Goal: Transaction & Acquisition: Obtain resource

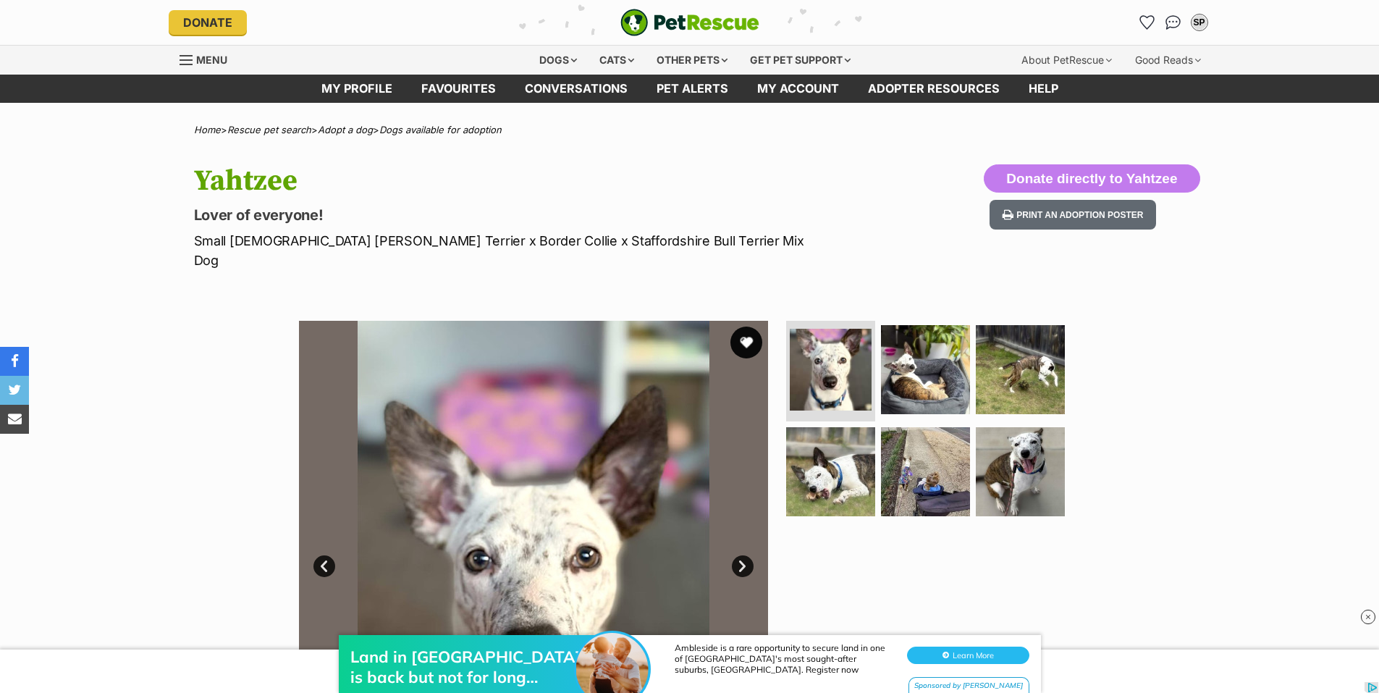
click at [745, 326] on button "favourite" at bounding box center [746, 342] width 32 height 32
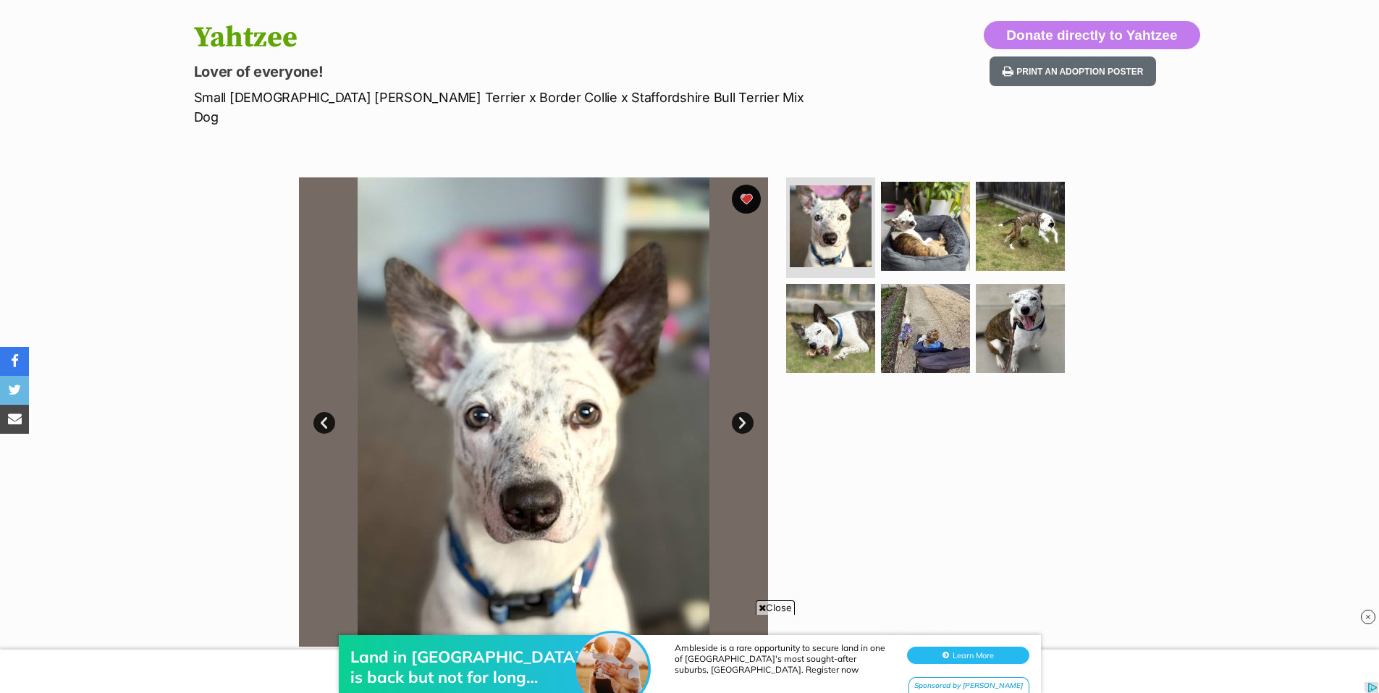
scroll to position [145, 0]
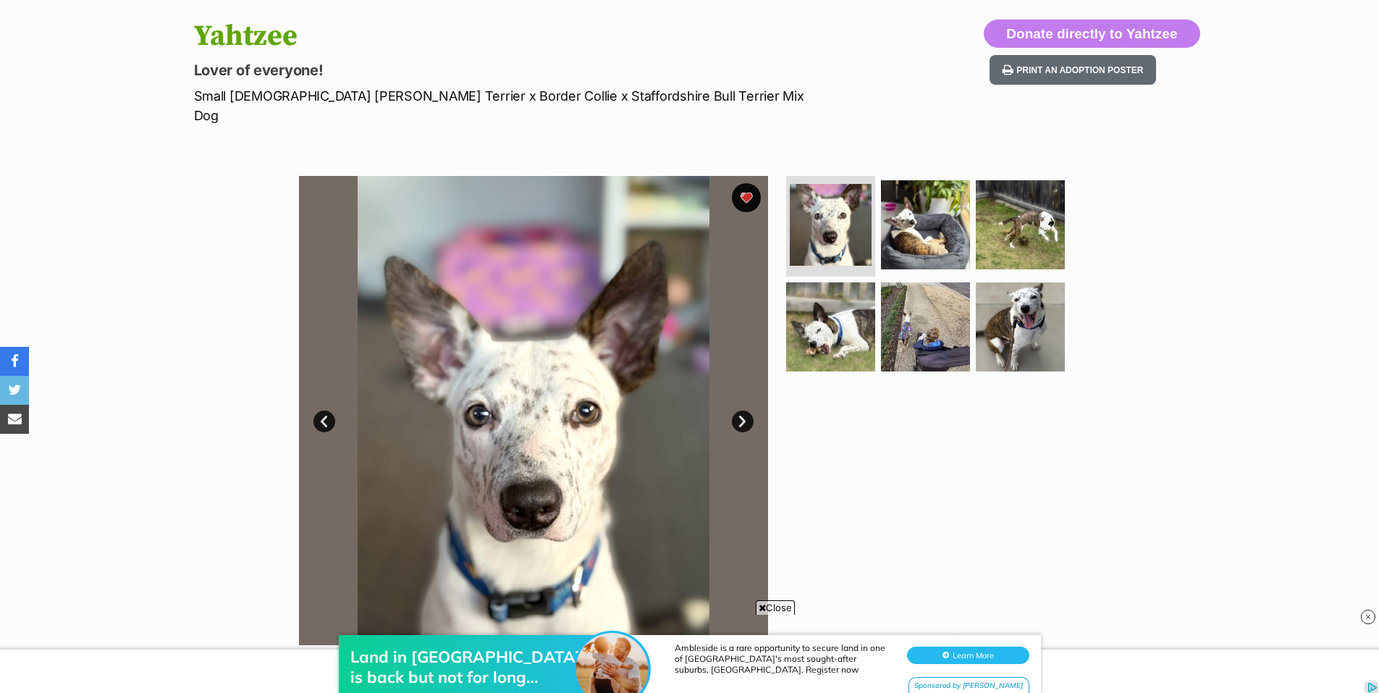
click at [745, 410] on link "Next" at bounding box center [743, 421] width 22 height 22
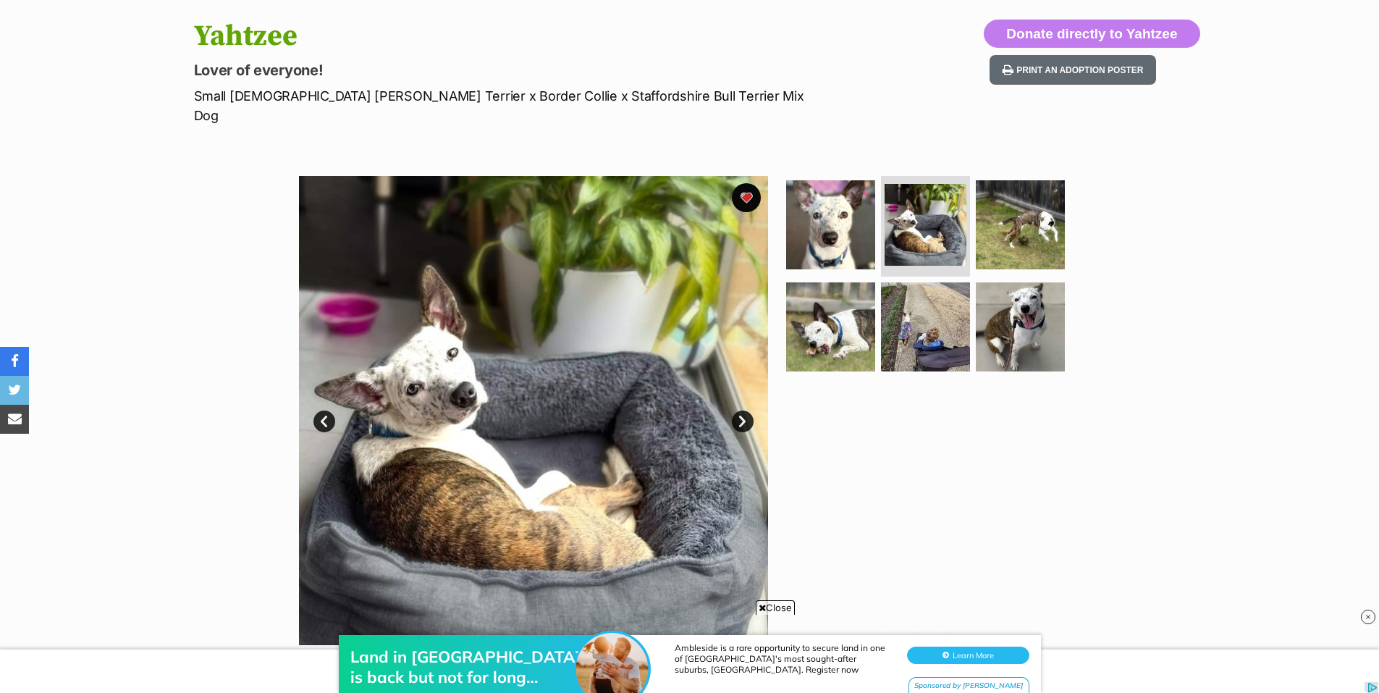
click at [745, 410] on link "Next" at bounding box center [743, 421] width 22 height 22
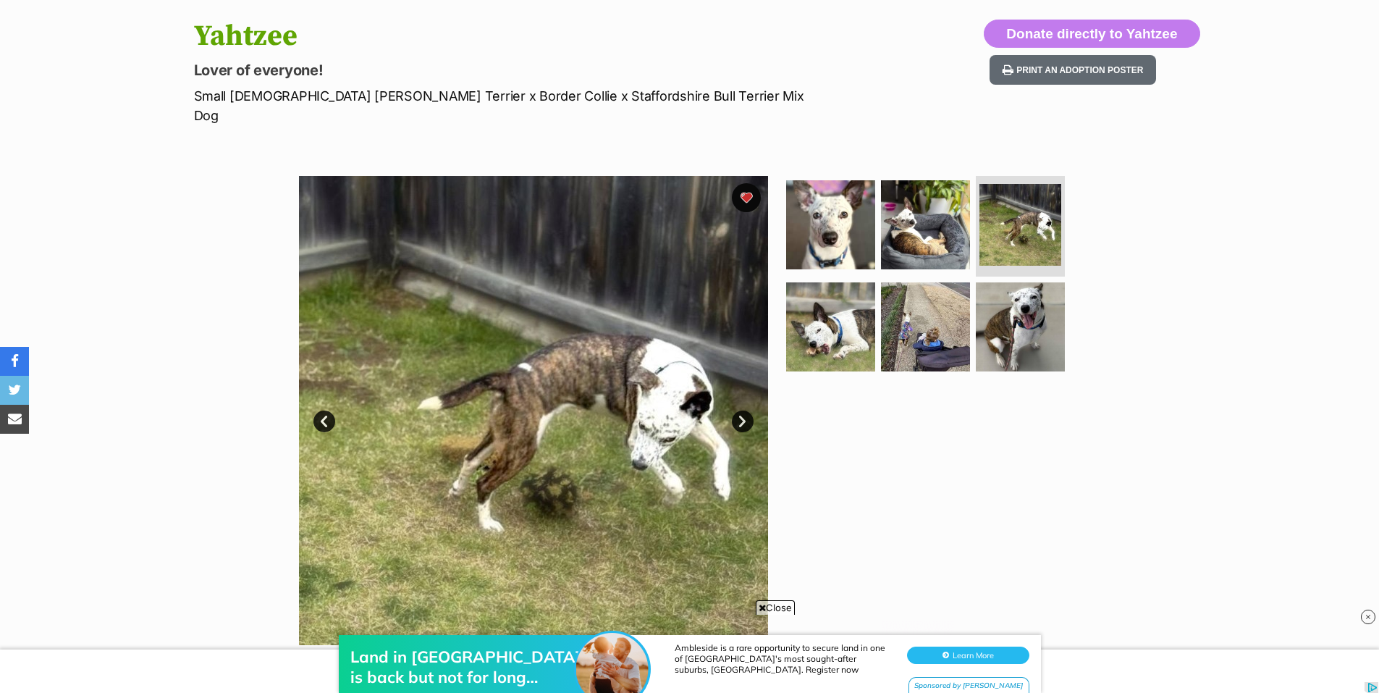
click at [745, 410] on link "Next" at bounding box center [743, 421] width 22 height 22
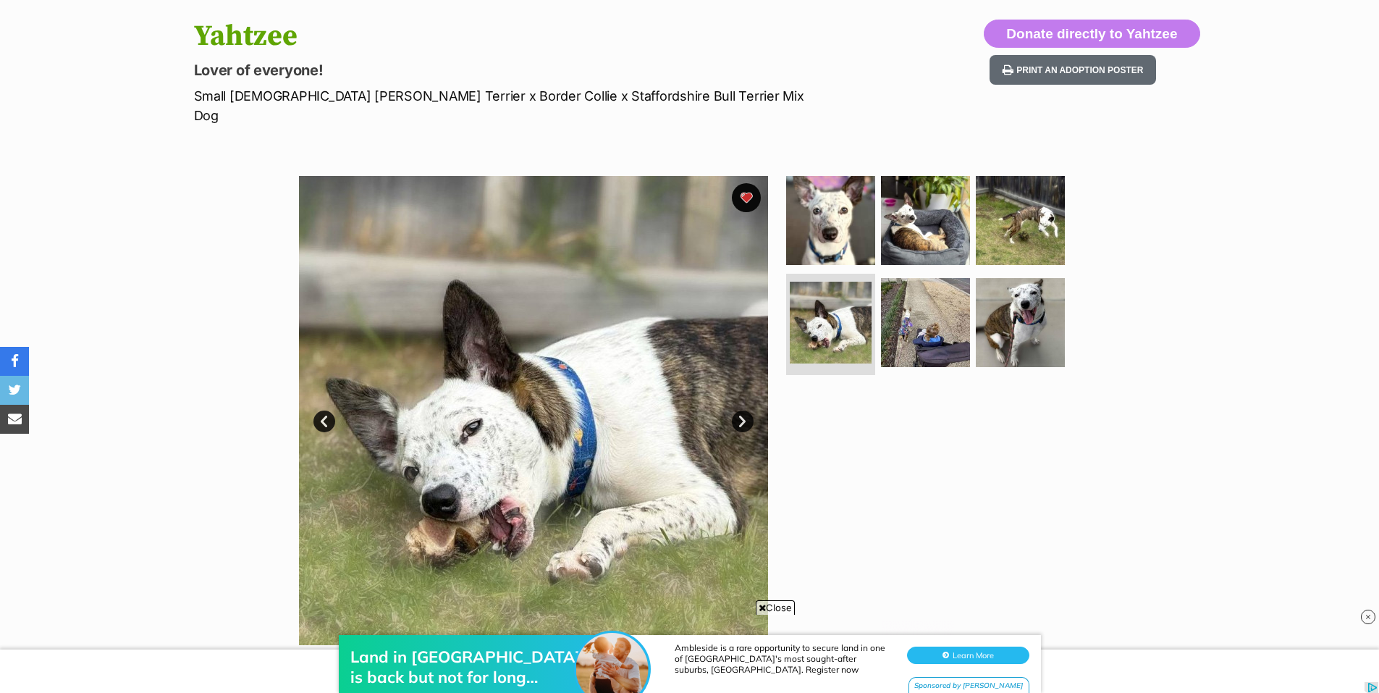
click at [745, 410] on link "Next" at bounding box center [743, 421] width 22 height 22
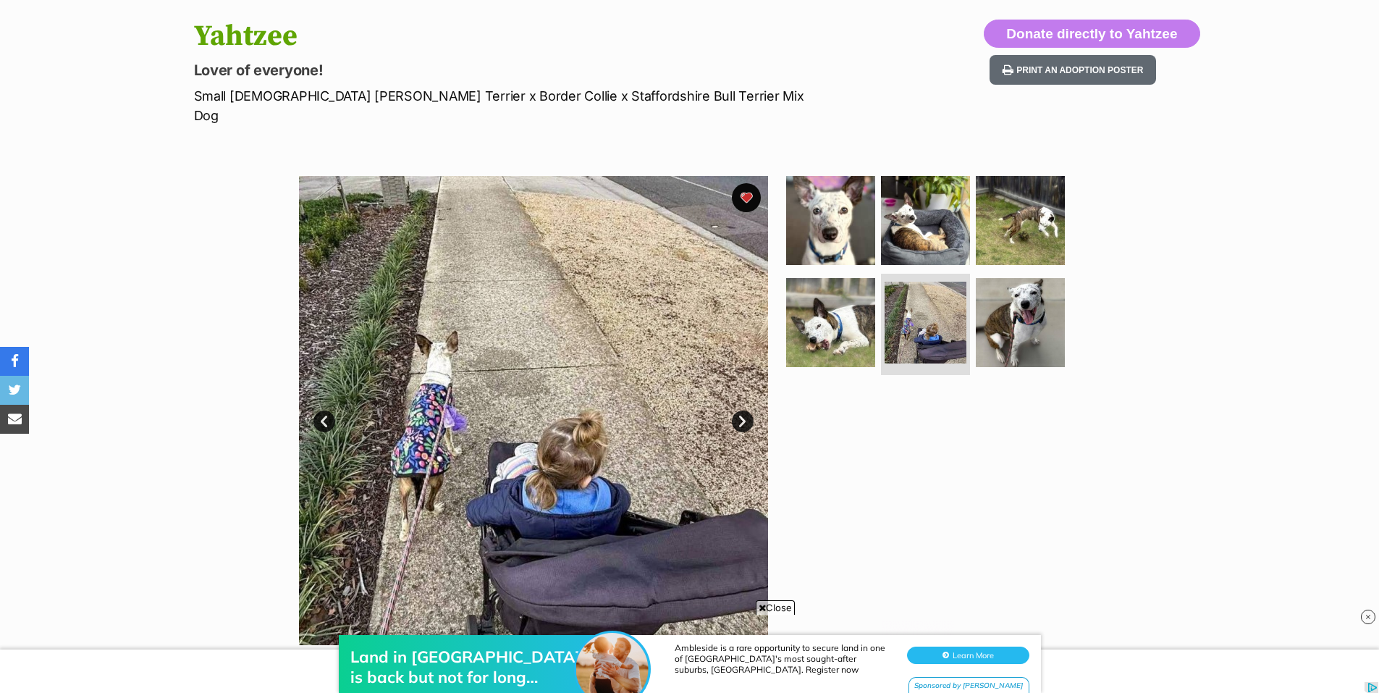
click at [745, 410] on link "Next" at bounding box center [743, 421] width 22 height 22
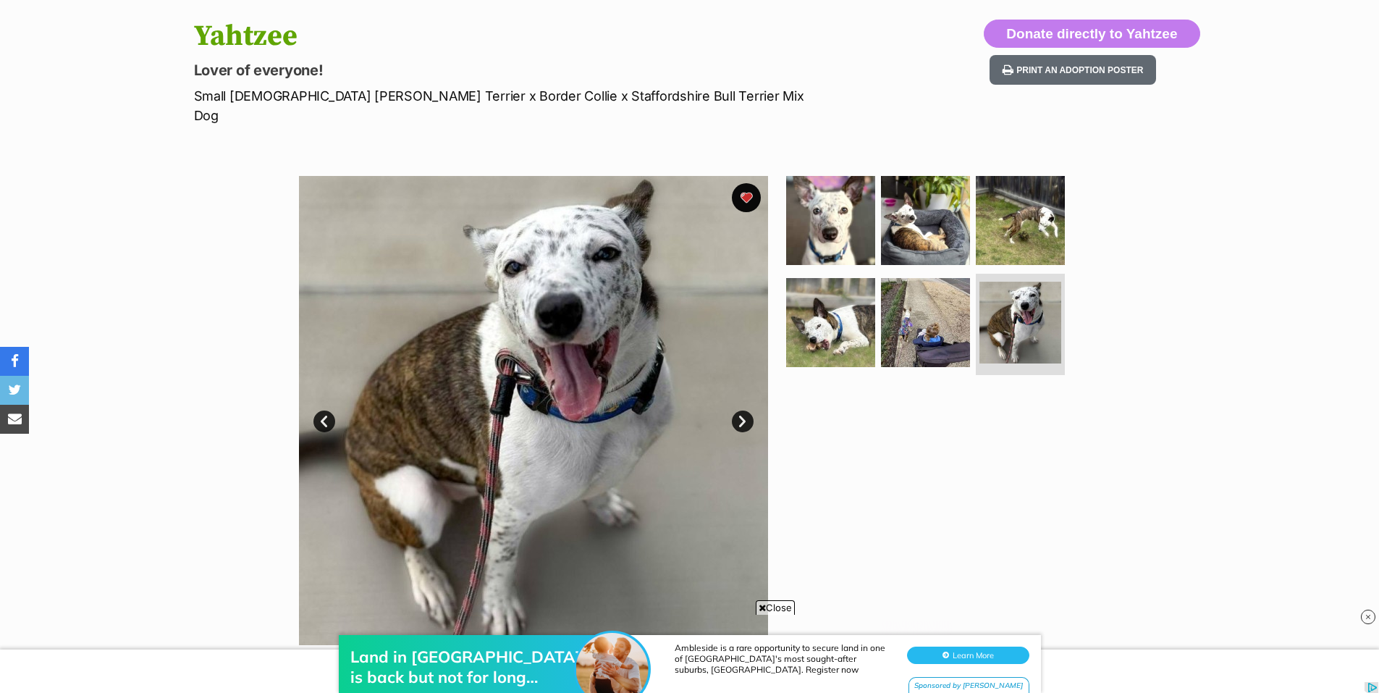
click at [745, 410] on link "Next" at bounding box center [743, 421] width 22 height 22
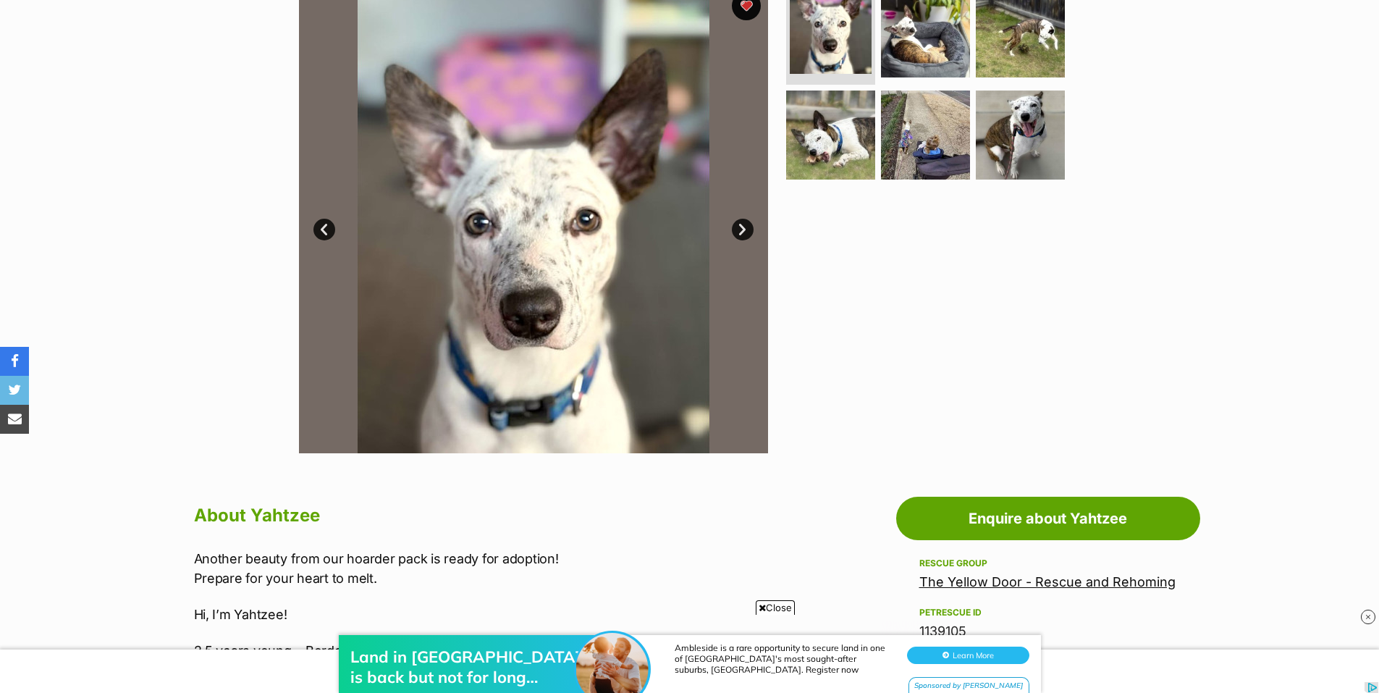
scroll to position [362, 0]
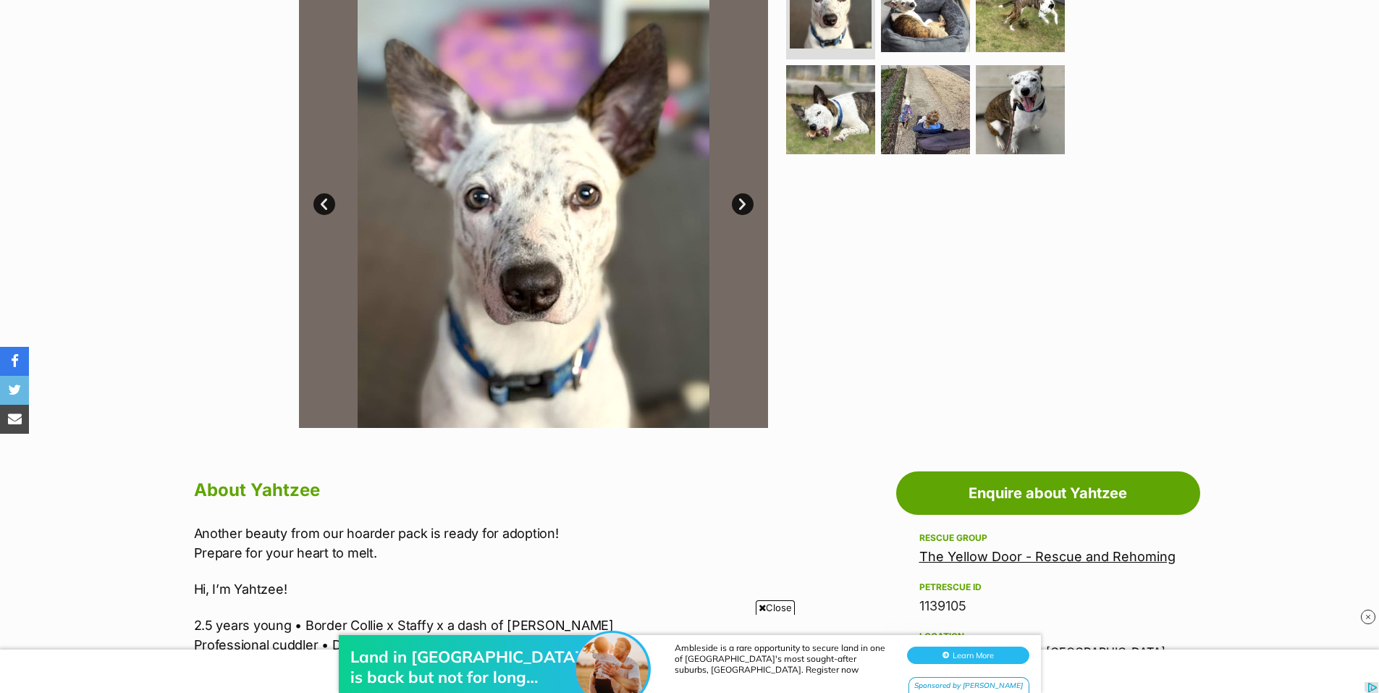
click at [781, 615] on p "2.5 years young • Border Collie x Staffy x a dash of [PERSON_NAME] Professional…" at bounding box center [493, 634] width 598 height 39
click at [779, 602] on span "Close" at bounding box center [775, 607] width 39 height 14
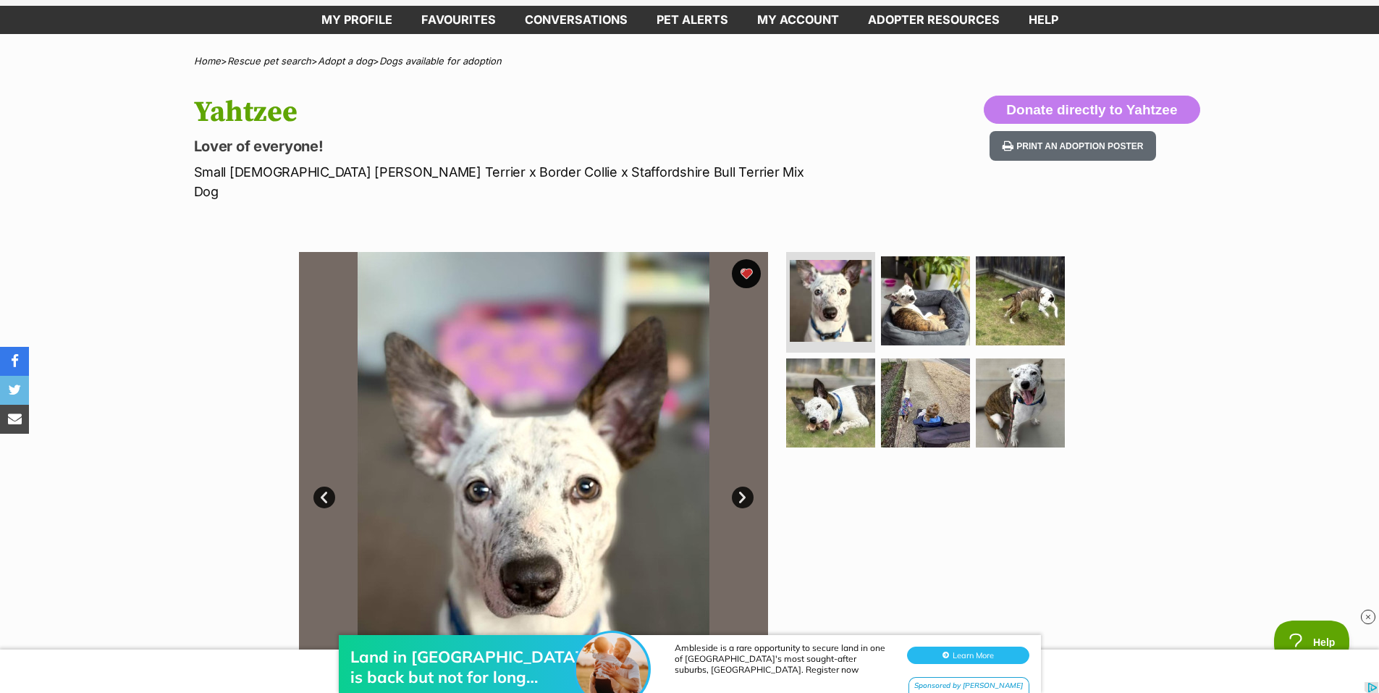
scroll to position [0, 0]
